Goal: Obtain resource: Obtain resource

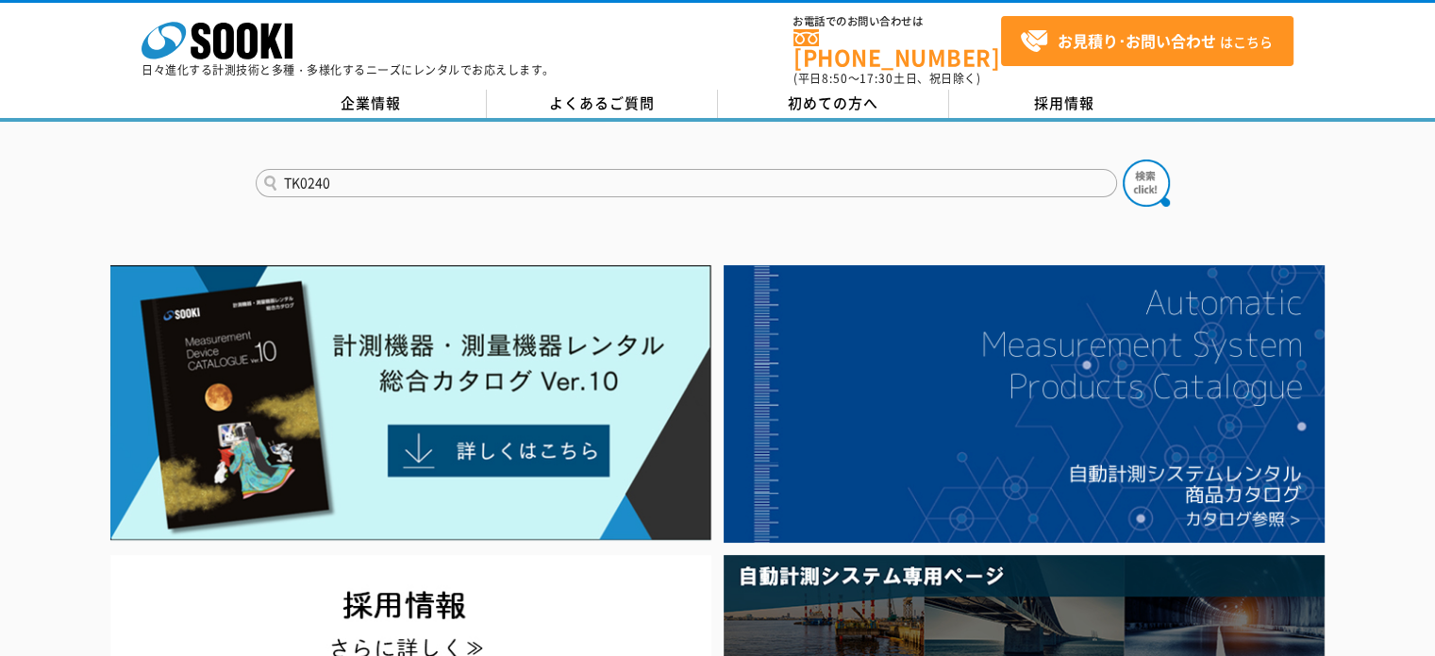
type input "TK0240"
click at [1123, 159] on button at bounding box center [1146, 182] width 47 height 47
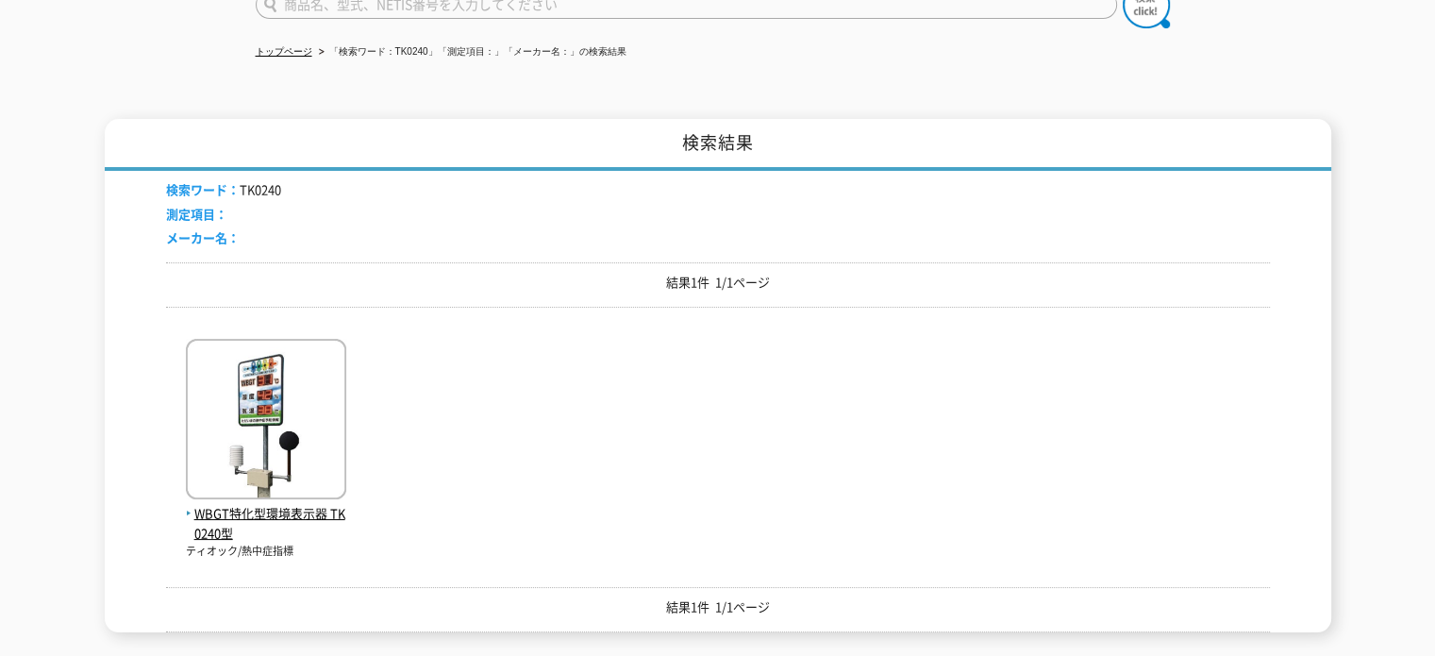
scroll to position [189, 0]
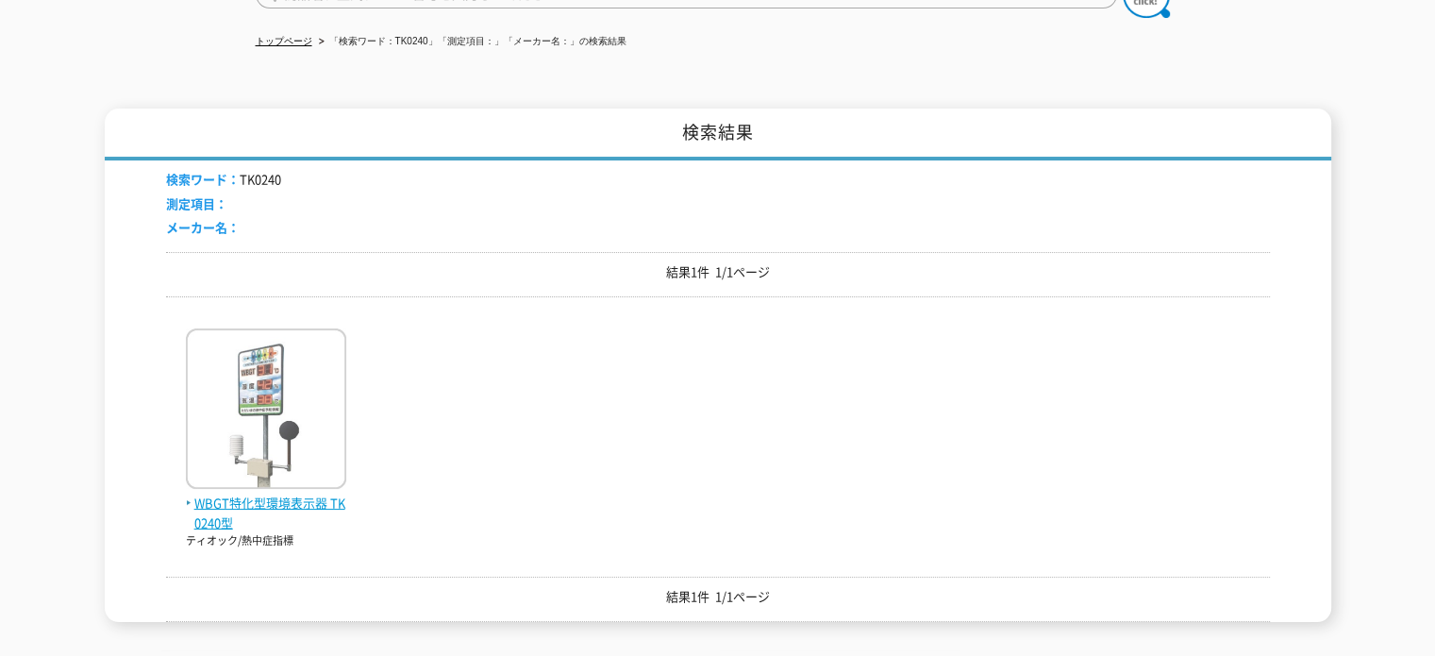
click at [285, 452] on img at bounding box center [266, 410] width 160 height 165
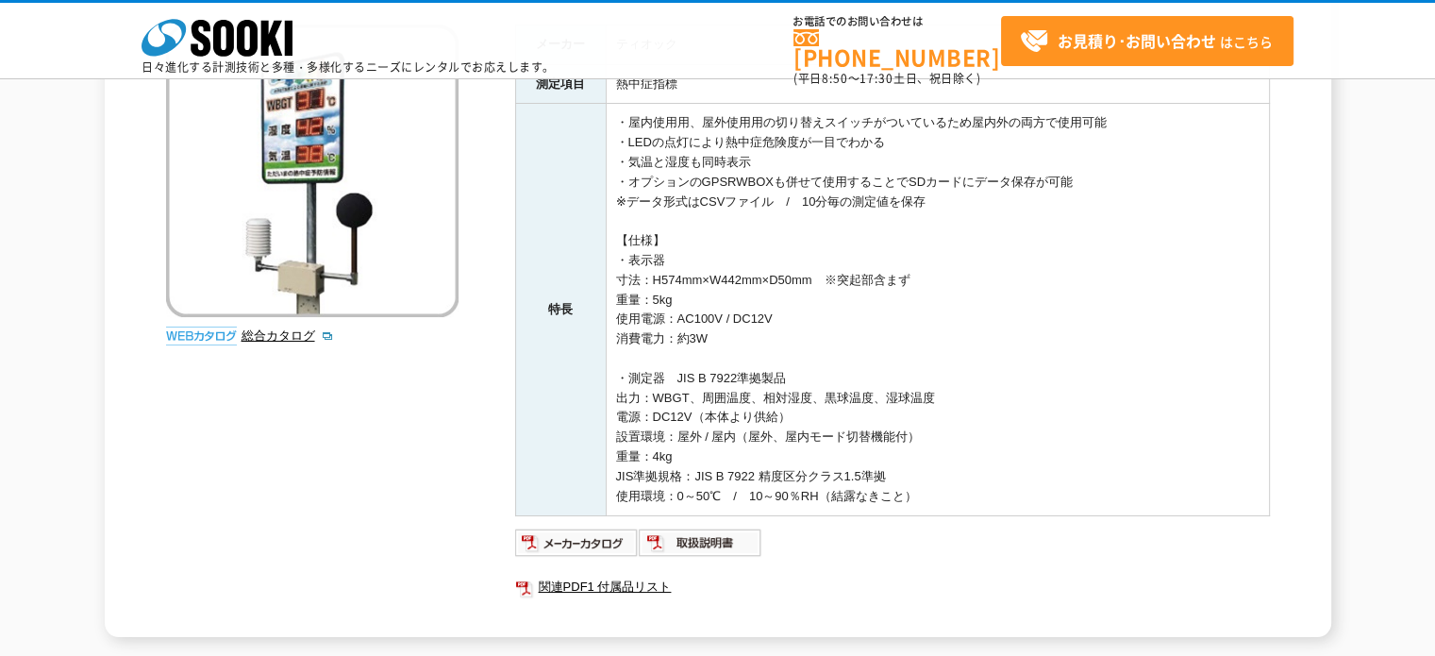
scroll to position [283, 0]
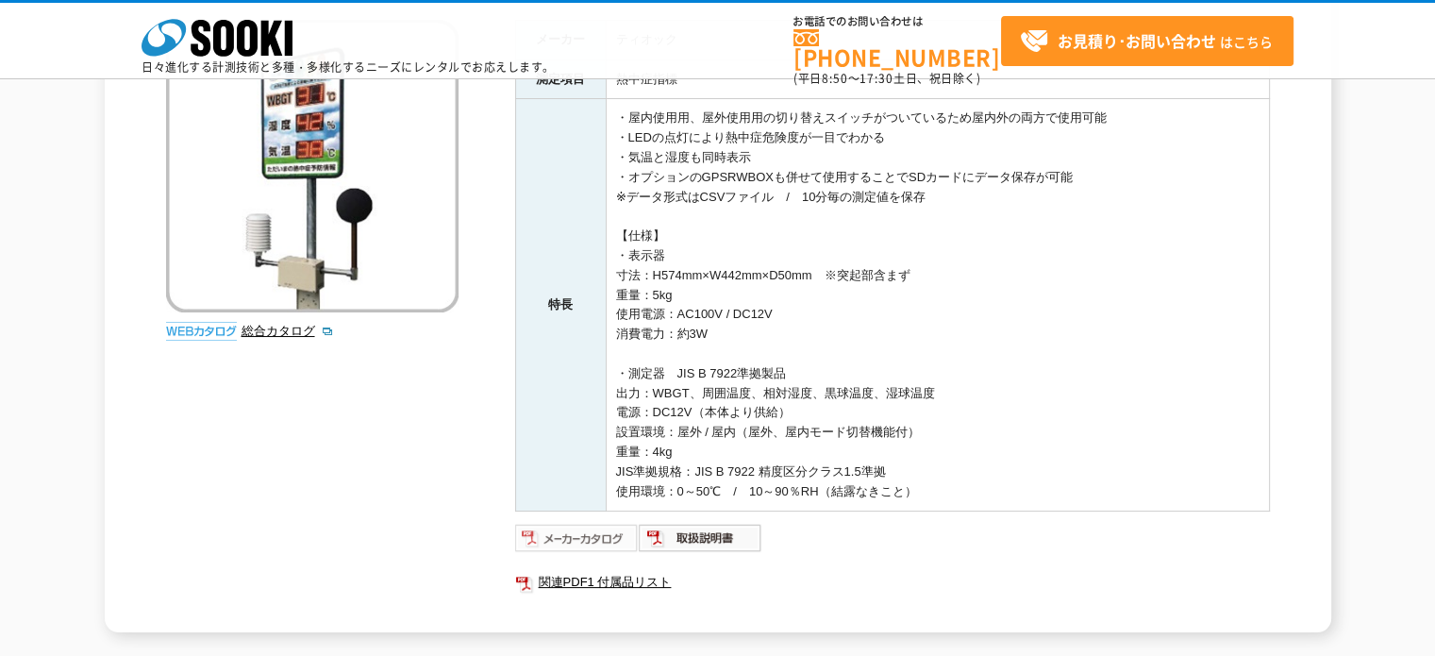
click at [616, 534] on img at bounding box center [577, 538] width 124 height 30
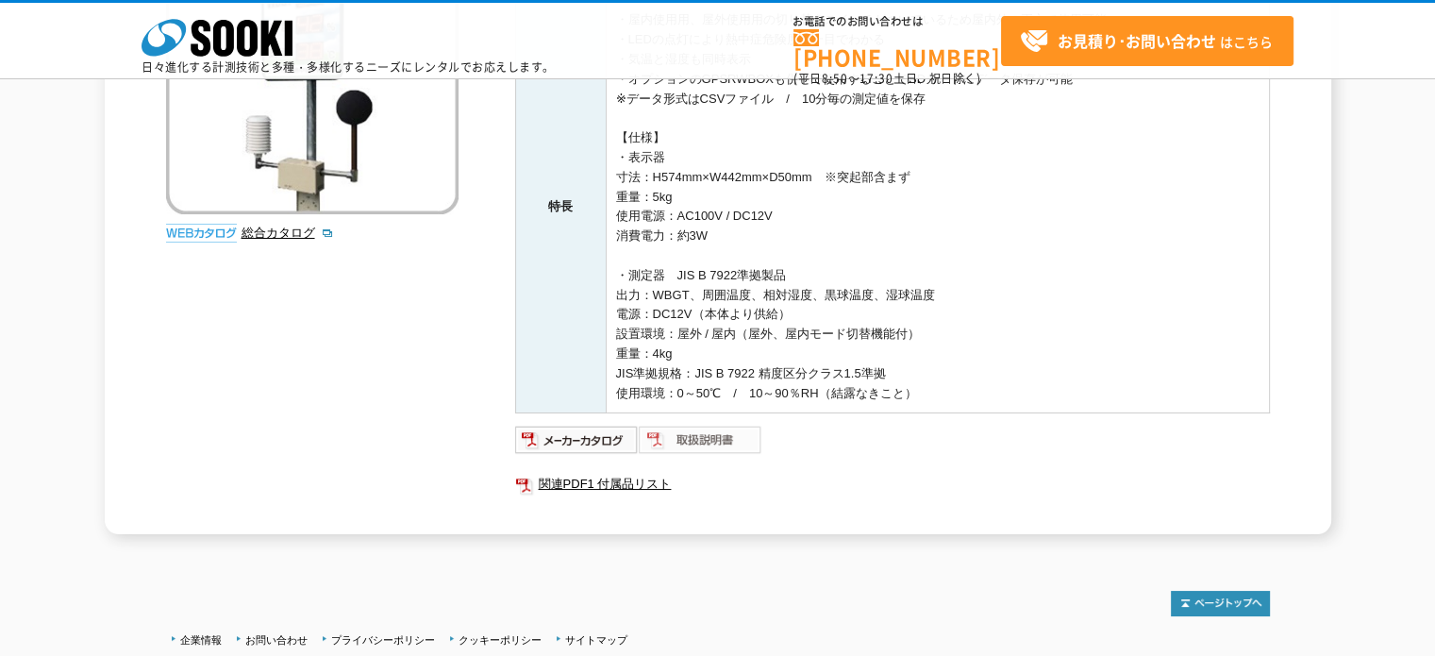
scroll to position [377, 0]
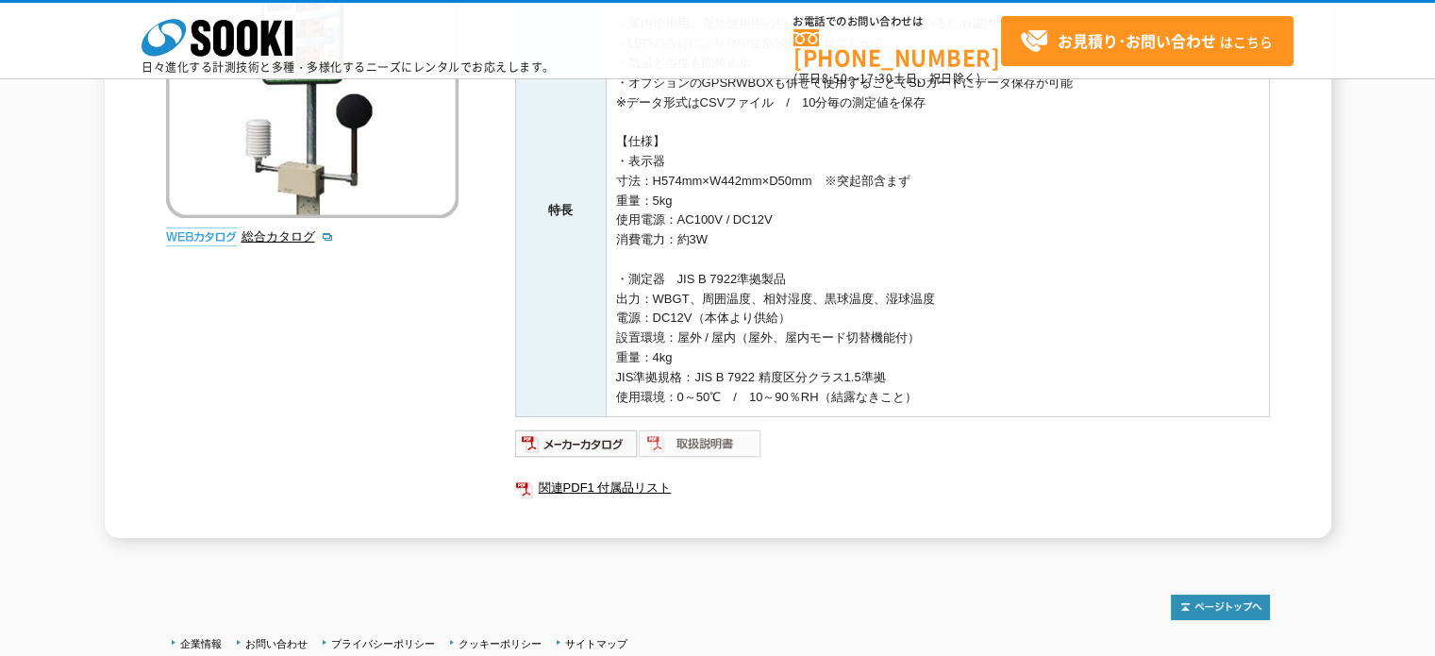
click at [666, 437] on img at bounding box center [701, 443] width 124 height 30
click at [649, 489] on link "関連PDF1 付属品リスト" at bounding box center [892, 488] width 755 height 25
click at [302, 237] on link "総合カタログ" at bounding box center [288, 236] width 92 height 14
